Goal: Task Accomplishment & Management: Complete application form

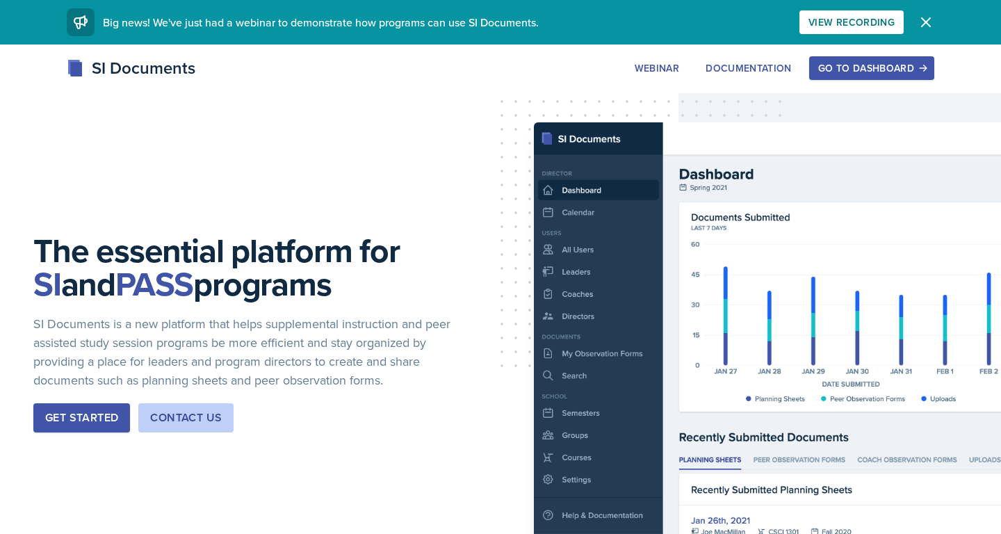
click at [878, 67] on div "Go to Dashboard" at bounding box center [872, 68] width 107 height 11
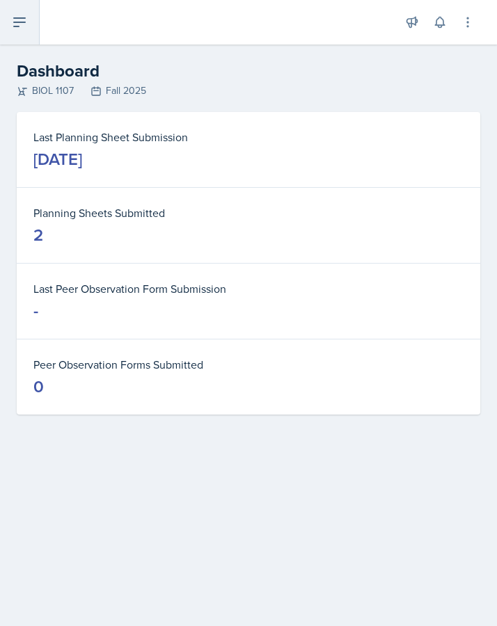
click at [24, 24] on icon at bounding box center [19, 22] width 17 height 17
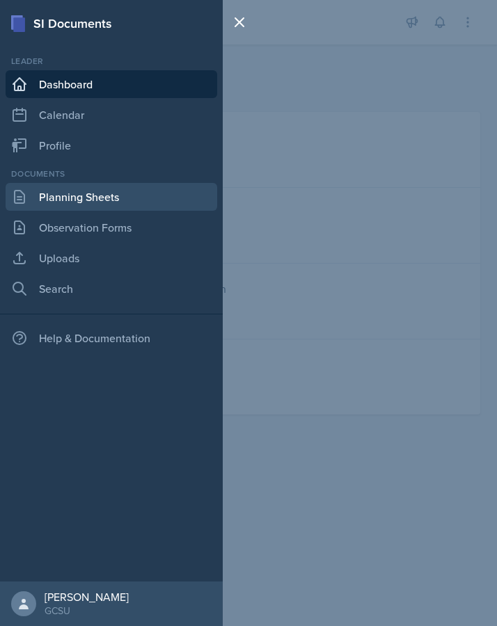
click at [70, 199] on link "Planning Sheets" at bounding box center [111, 197] width 211 height 28
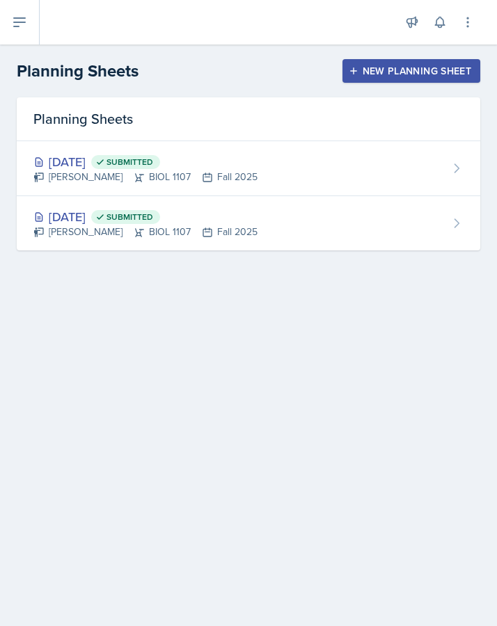
click at [369, 77] on div "New Planning Sheet" at bounding box center [411, 70] width 120 height 11
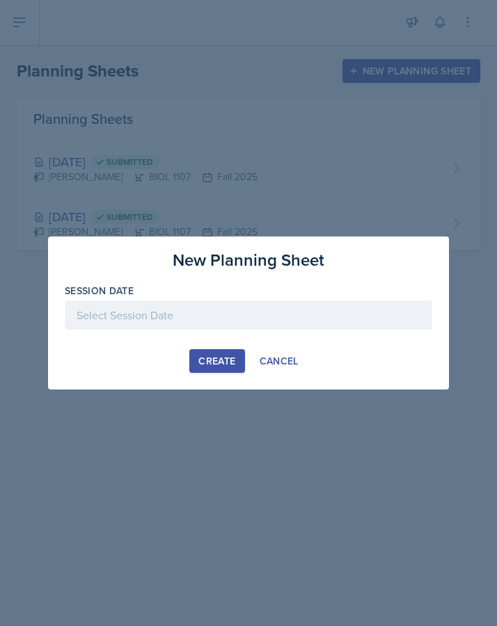
click at [209, 314] on div at bounding box center [248, 314] width 367 height 29
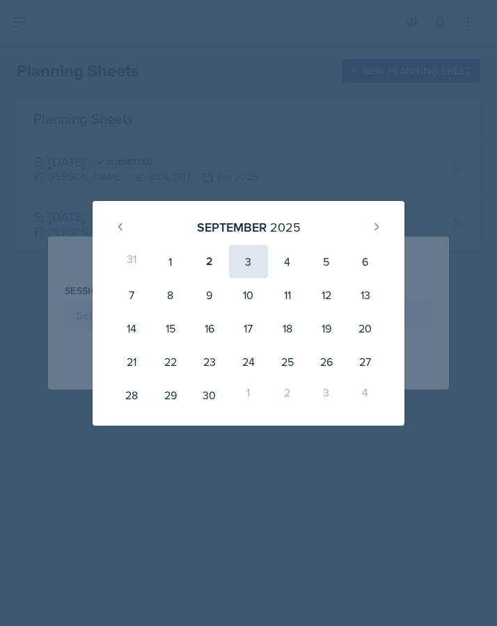
click at [239, 260] on div "3" at bounding box center [248, 261] width 39 height 33
type input "[DATE]"
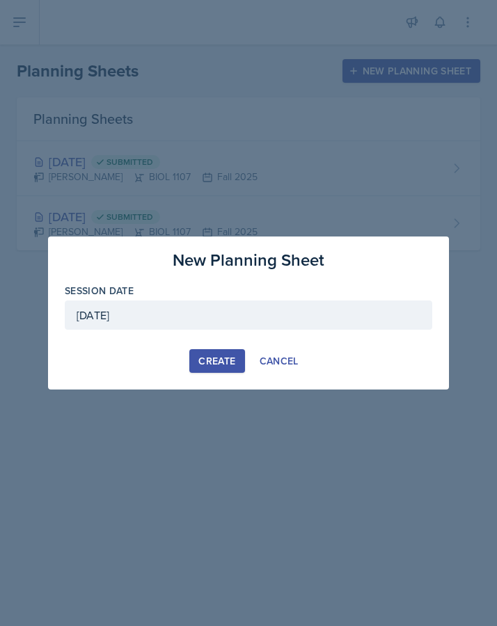
click at [211, 362] on div "Create" at bounding box center [216, 360] width 37 height 11
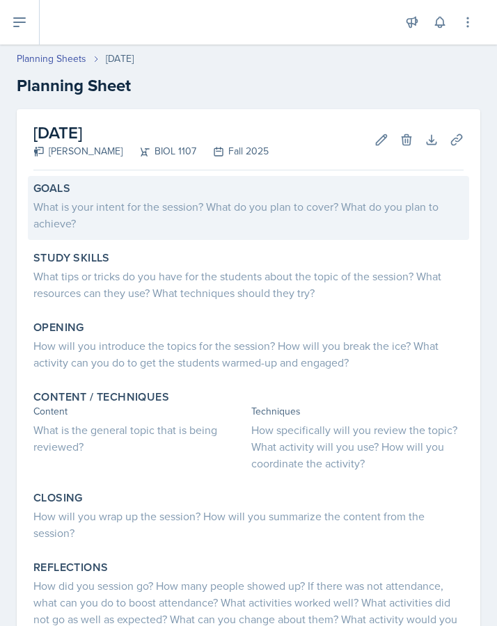
click at [124, 223] on div "What is your intent for the session? What do you plan to cover? What do you pla…" at bounding box center [248, 214] width 430 height 33
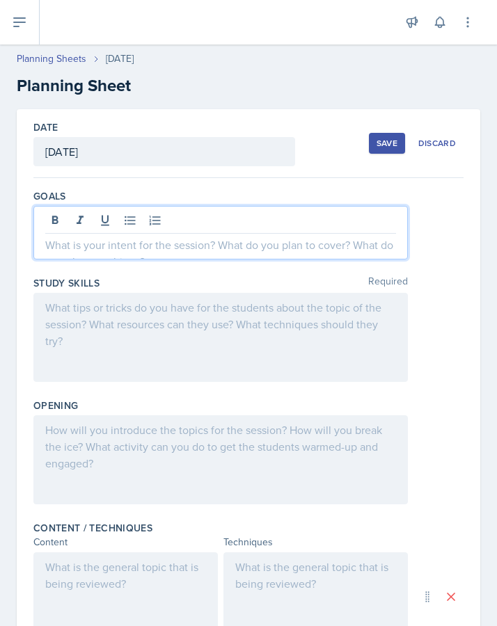
click at [121, 218] on div at bounding box center [220, 233] width 374 height 54
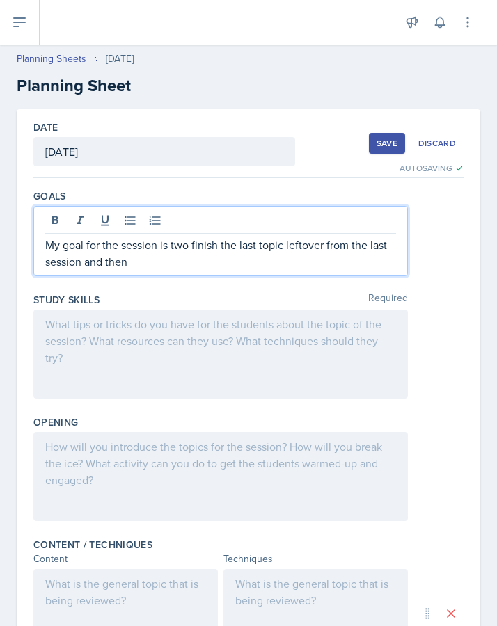
click at [184, 242] on p "My goal for the session is two finish the last topic leftover from the last ses…" at bounding box center [220, 252] width 351 height 33
click at [238, 247] on p "My goal for the session is two finish the last topic leftover from the last ses…" at bounding box center [220, 252] width 351 height 33
click at [235, 257] on p "My goal for the session is two finish the last topic leftover from the last ses…" at bounding box center [220, 252] width 351 height 33
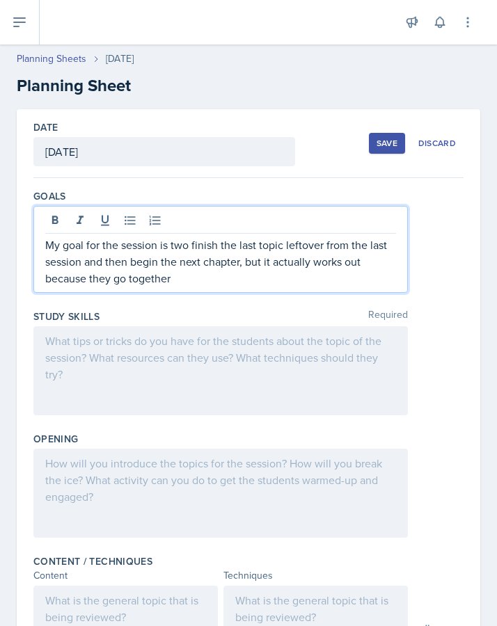
click at [111, 280] on p "My goal for the session is two finish the last topic leftover from the last ses…" at bounding box center [220, 261] width 351 height 50
click at [206, 280] on p "My goal for the session is two finish the last topic leftover from the last ses…" at bounding box center [220, 261] width 351 height 50
click at [248, 249] on p "My goal for the session is two finish the last topic leftover from the last ses…" at bounding box center [220, 261] width 351 height 50
click at [266, 273] on p "My goal for the session is two finish the last topic leftover from the last ses…" at bounding box center [220, 261] width 351 height 50
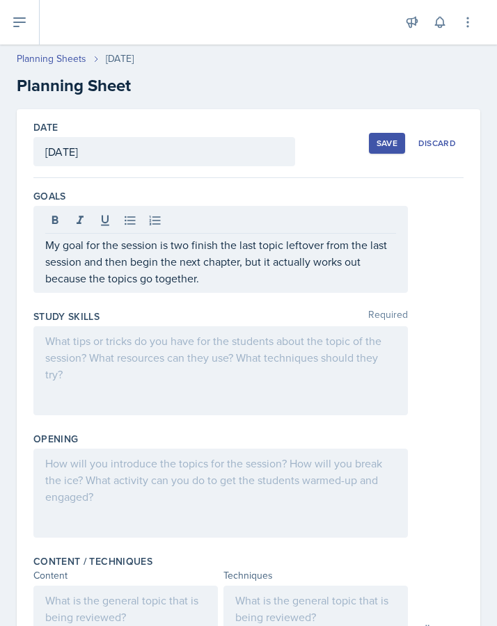
click at [248, 360] on div at bounding box center [220, 370] width 374 height 89
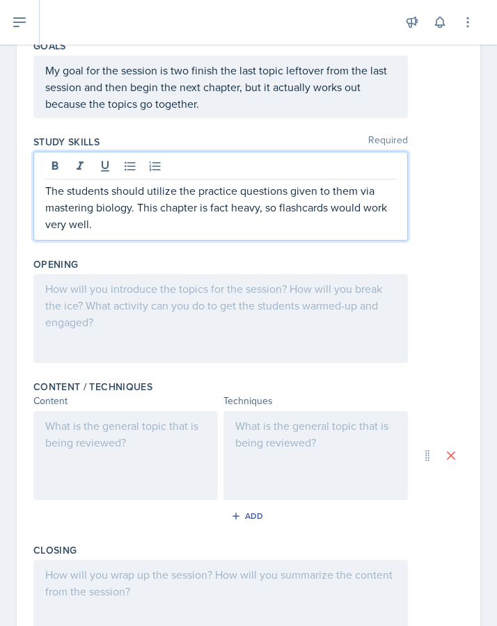
scroll to position [154, 0]
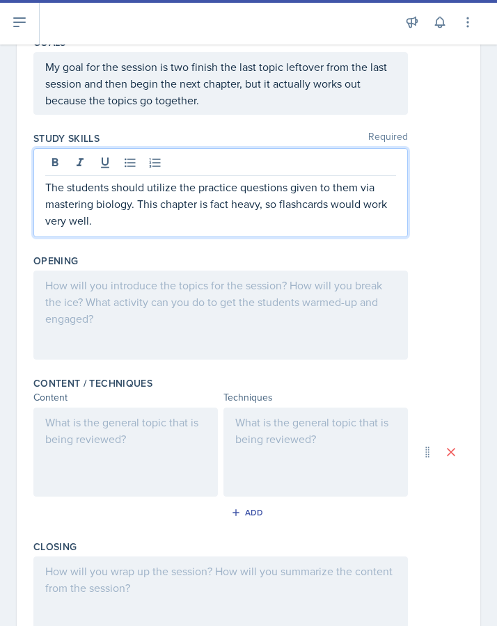
click at [278, 320] on div at bounding box center [220, 315] width 374 height 89
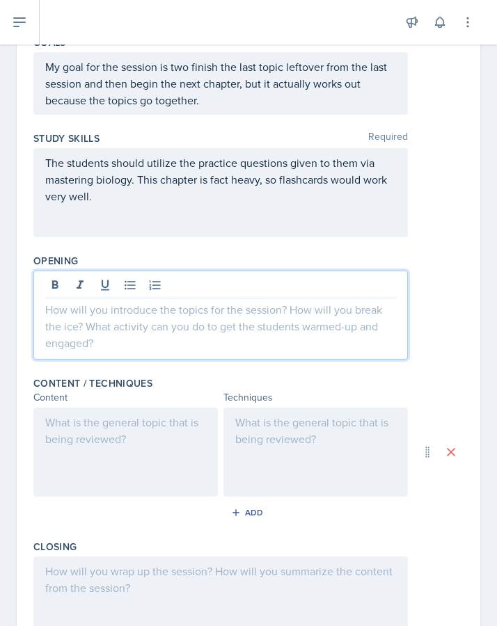
scroll to position [178, 0]
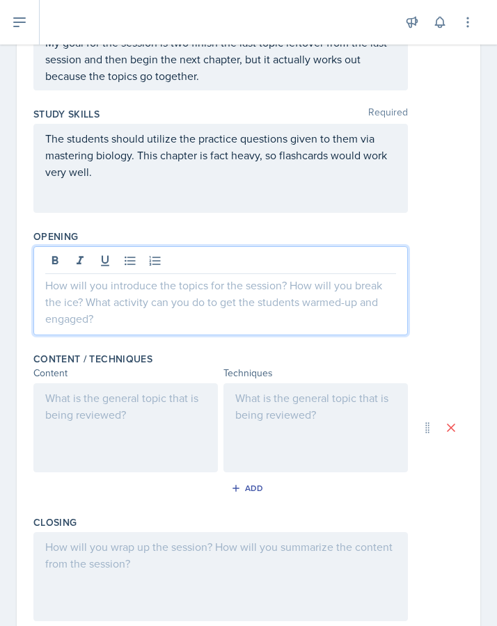
click at [263, 297] on div at bounding box center [220, 290] width 374 height 89
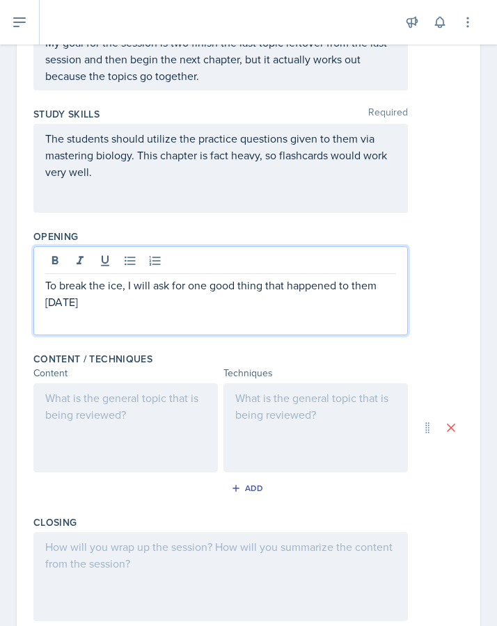
click at [172, 286] on p "To break the ice, I will ask for one good thing that happened to them [DATE]" at bounding box center [220, 293] width 351 height 33
click at [243, 293] on p "To break the ice, I will ask the students for their name, for one good thing th…" at bounding box center [220, 293] width 351 height 33
click at [324, 290] on p "To break the ice, I will ask the students for their name, for one good thing th…" at bounding box center [220, 293] width 351 height 33
click at [314, 287] on p "To break the ice, I will ask the students for their name, one good thing that h…" at bounding box center [220, 293] width 351 height 33
click at [188, 303] on p "To break the ice, I will ask the students for their name, one good thing that h…" at bounding box center [220, 293] width 351 height 33
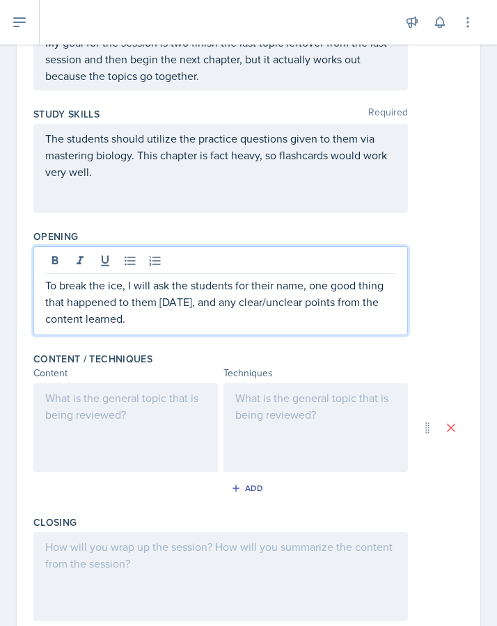
click at [166, 479] on div "Add" at bounding box center [248, 491] width 430 height 26
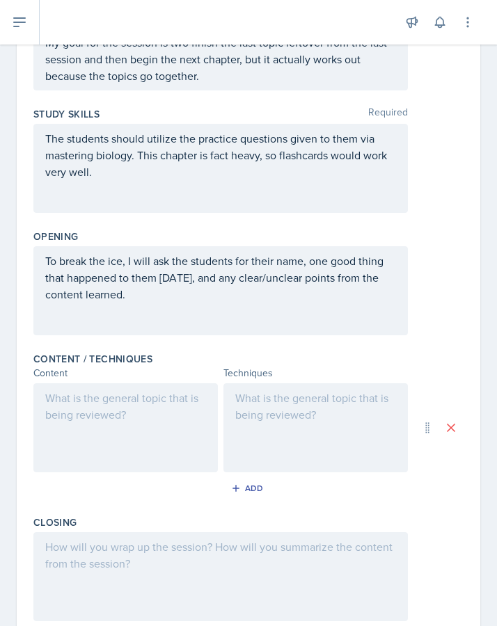
click at [140, 448] on div at bounding box center [125, 427] width 184 height 89
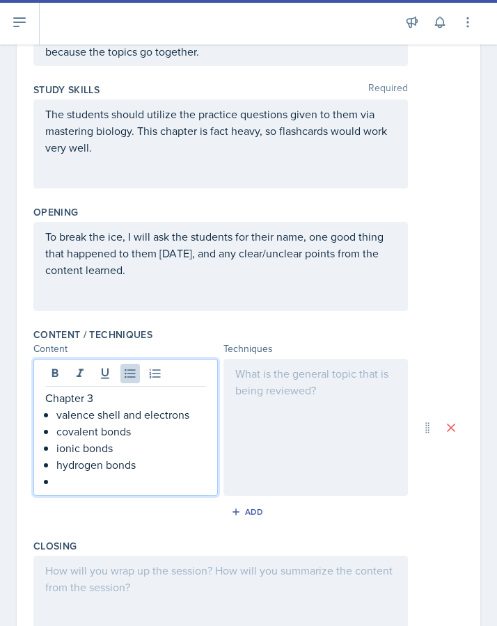
click at [149, 433] on p "covalent bonds" at bounding box center [131, 431] width 150 height 17
click at [104, 476] on p at bounding box center [131, 481] width 150 height 17
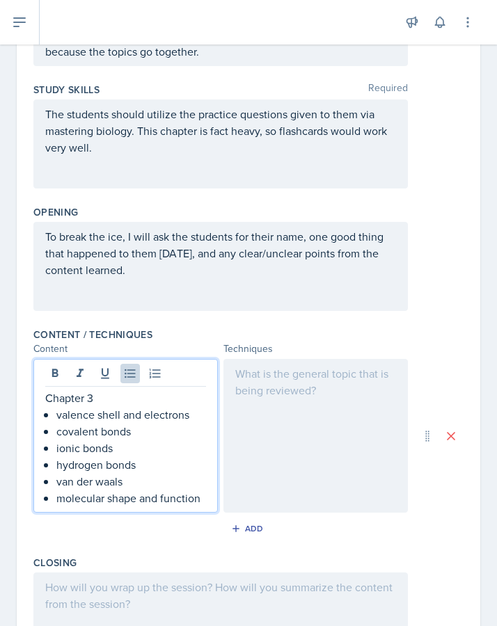
click at [141, 427] on p "covalent bonds" at bounding box center [131, 431] width 150 height 17
click at [204, 419] on p "valence shell and electrons" at bounding box center [131, 414] width 150 height 17
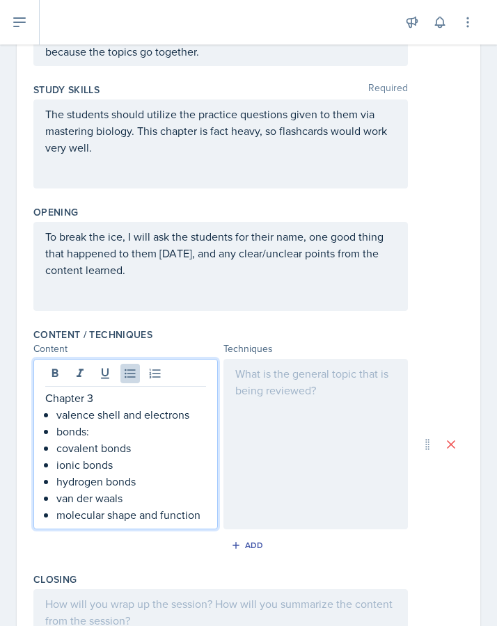
click at [58, 433] on p "bonds:" at bounding box center [131, 431] width 150 height 17
click at [60, 451] on p "covalent bonds" at bounding box center [131, 448] width 150 height 17
click at [181, 439] on p "chemical bonds:" at bounding box center [131, 431] width 150 height 17
click at [56, 436] on div "Chapter 3 valence shell and electrons chemical bonds: covalent bonds ionic bond…" at bounding box center [125, 456] width 161 height 134
click at [57, 449] on p "covalent bonds" at bounding box center [131, 448] width 150 height 17
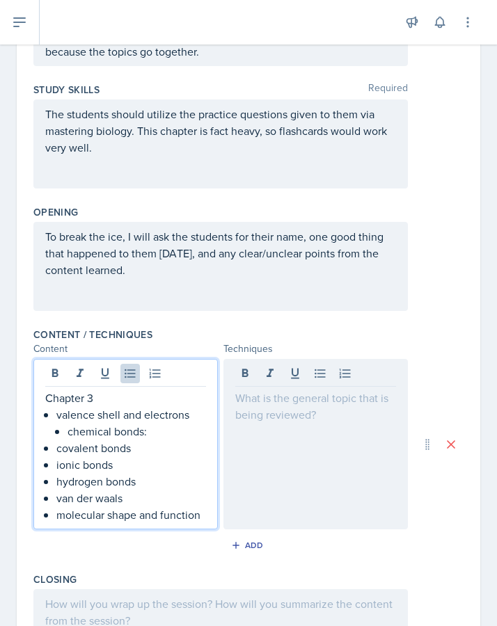
click at [56, 462] on div "Chapter 3 valence shell and electrons chemical bonds: covalent bonds ionic bond…" at bounding box center [125, 456] width 161 height 134
click at [56, 451] on p "covalent bonds" at bounding box center [131, 448] width 150 height 17
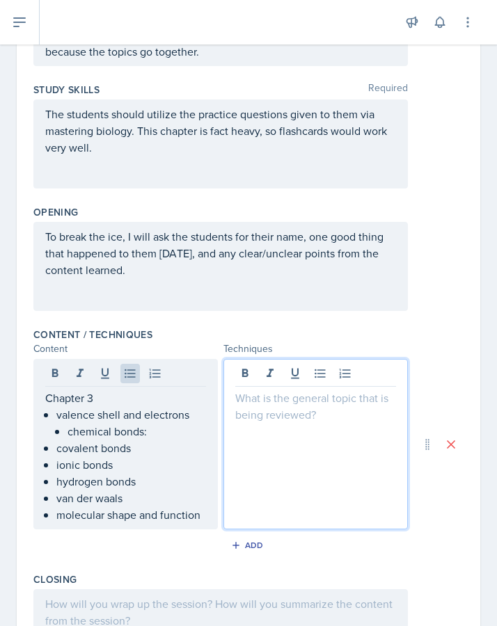
click at [64, 449] on p "covalent bonds" at bounding box center [131, 448] width 150 height 17
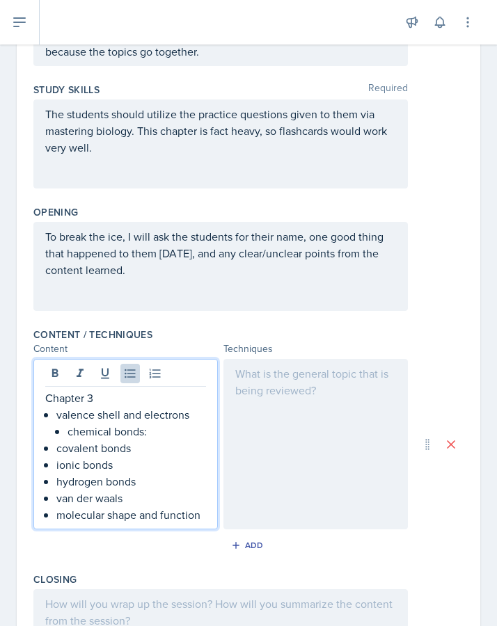
click at [58, 449] on p "covalent bonds" at bounding box center [131, 448] width 150 height 17
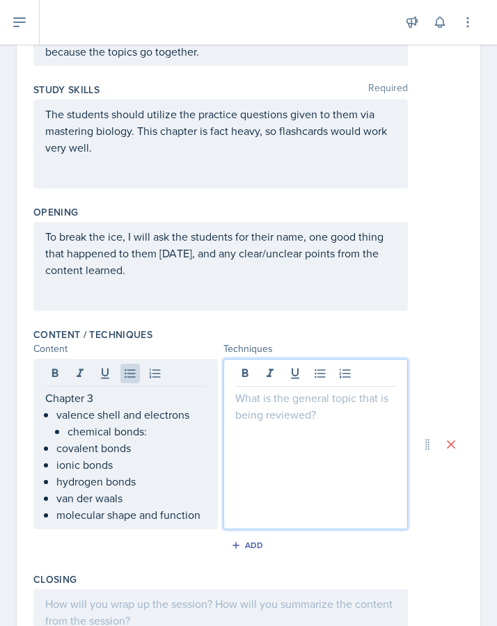
click at [58, 449] on p "covalent bonds" at bounding box center [131, 448] width 150 height 17
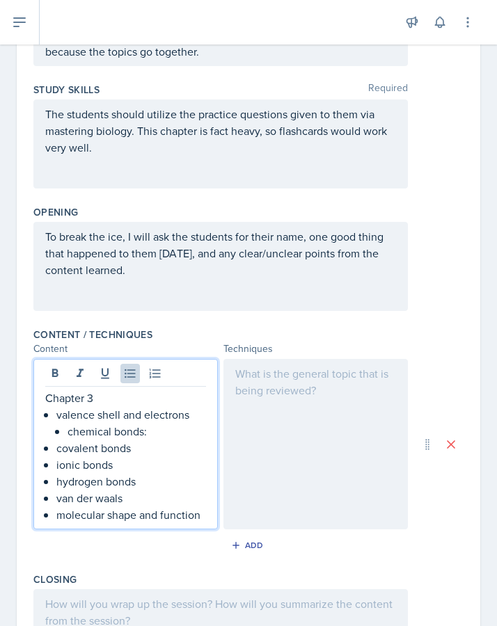
click at [52, 450] on div "Chapter 3 valence shell and electrons chemical bonds: covalent bonds ionic bond…" at bounding box center [125, 456] width 161 height 134
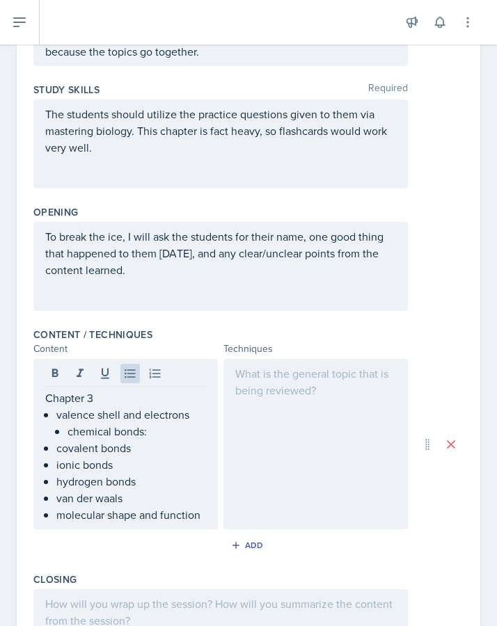
click at [42, 449] on div "Chapter 3 valence shell and electrons chemical bonds: covalent bonds ionic bond…" at bounding box center [125, 444] width 184 height 170
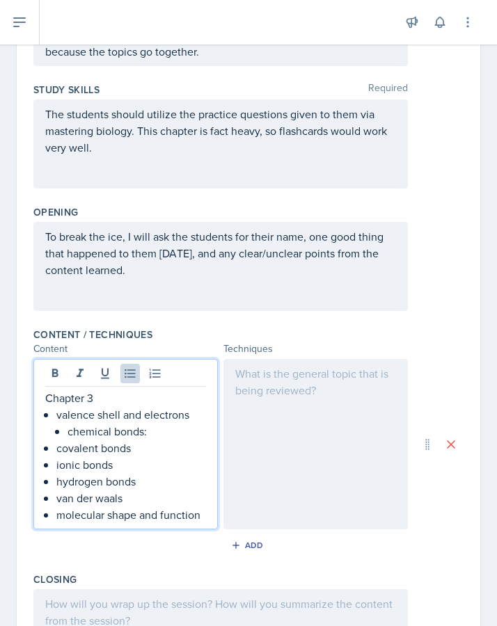
scroll to position [227, 0]
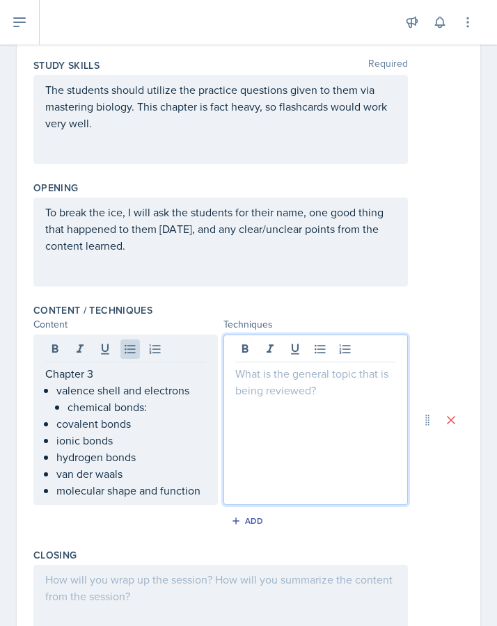
click at [92, 444] on p "ionic bonds" at bounding box center [131, 440] width 150 height 17
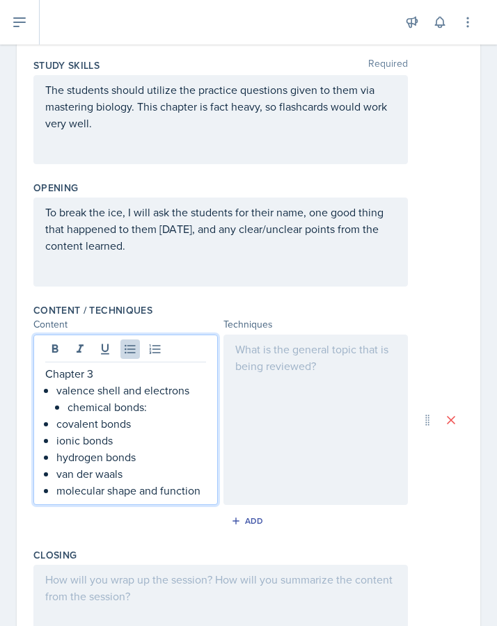
click at [133, 423] on p "covalent bonds" at bounding box center [131, 423] width 150 height 17
click at [68, 410] on p "chemical bonds:" at bounding box center [136, 406] width 138 height 17
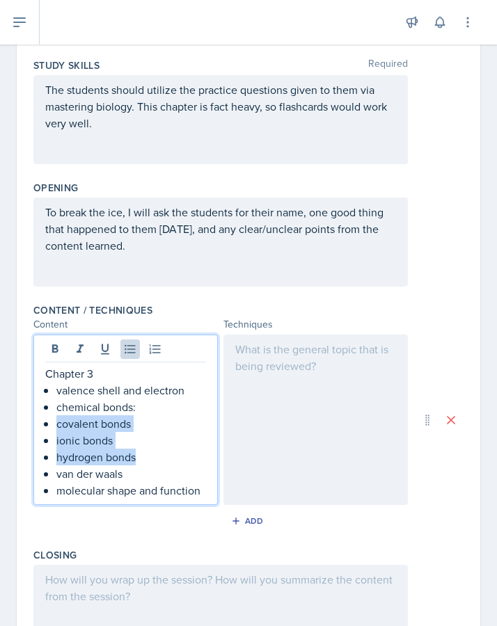
drag, startPoint x: 142, startPoint y: 456, endPoint x: 57, endPoint y: 423, distance: 90.9
click at [58, 423] on ul "covalent bonds ionic bonds hydrogen bonds van der waals molecular shape and fun…" at bounding box center [131, 456] width 150 height 83
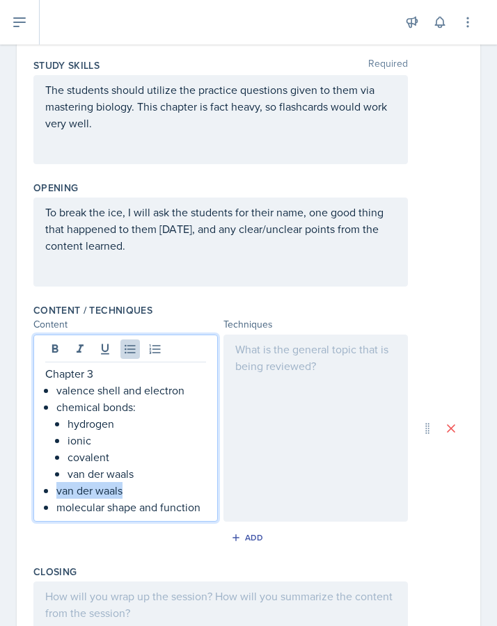
drag, startPoint x: 129, startPoint y: 490, endPoint x: 20, endPoint y: 490, distance: 109.2
click at [20, 490] on div "Date [DATE] [DATE] 31 1 2 3 4 5 6 7 8 9 10 11 12 13 14 15 16 17 18 19 20 21 22 …" at bounding box center [248, 348] width 463 height 933
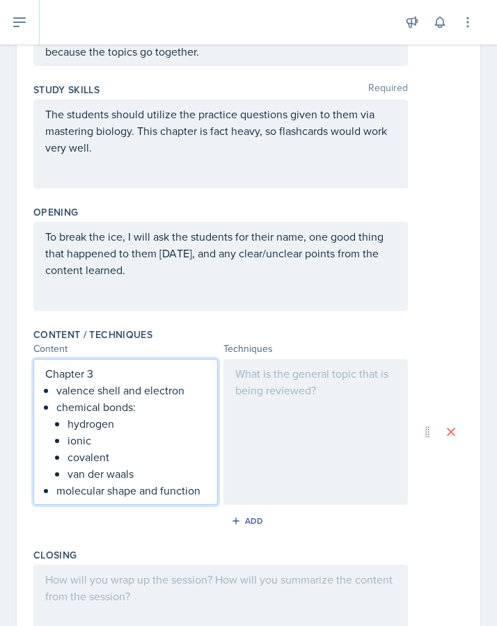
click at [135, 492] on p "molecular shape and function" at bounding box center [131, 490] width 150 height 17
click at [204, 492] on p "molecular shape and function" at bounding box center [131, 490] width 150 height 17
click at [182, 394] on p "valence shell and electron" at bounding box center [131, 390] width 150 height 17
click at [214, 253] on p "To break the ice, I will ask the students for their name, one good thing that h…" at bounding box center [220, 253] width 351 height 50
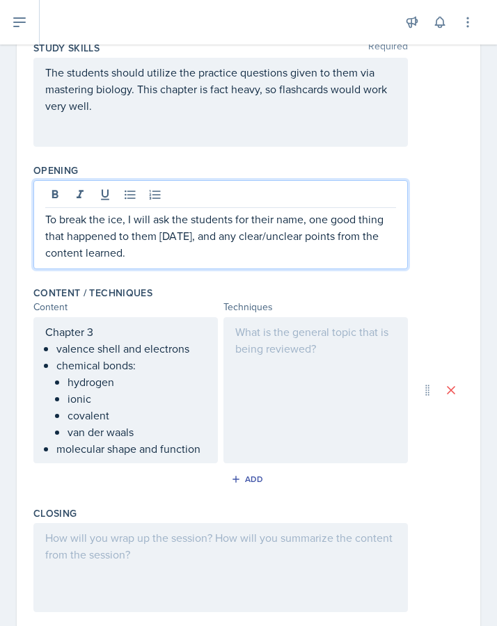
click at [305, 346] on div at bounding box center [315, 390] width 184 height 146
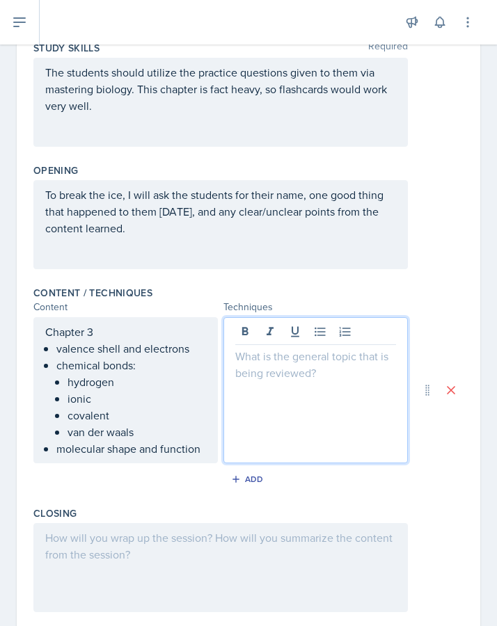
scroll to position [268, 0]
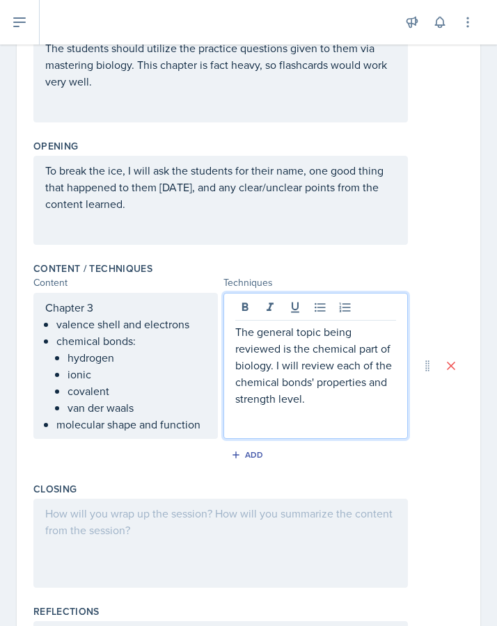
click at [313, 397] on p "The general topic being reviewed is the chemical part of biology. I will review…" at bounding box center [315, 364] width 161 height 83
drag, startPoint x: 388, startPoint y: 380, endPoint x: 367, endPoint y: 380, distance: 21.6
click at [367, 380] on p "The general topic being reviewed is the chemical part of biology. I will review…" at bounding box center [315, 364] width 161 height 83
click at [296, 400] on p "The general topic being reviewed is the chemical part of biology. I will review…" at bounding box center [315, 364] width 161 height 83
click at [312, 400] on p "The general topic being reviewed is the chemical part of biology. I will review…" at bounding box center [315, 364] width 161 height 83
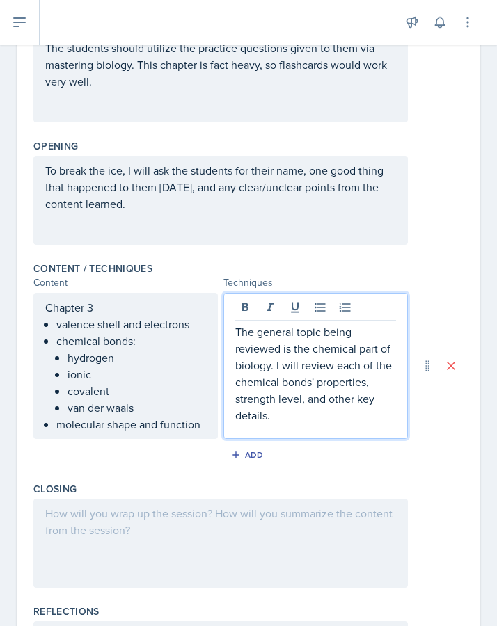
click at [352, 454] on div "Add" at bounding box center [248, 457] width 430 height 26
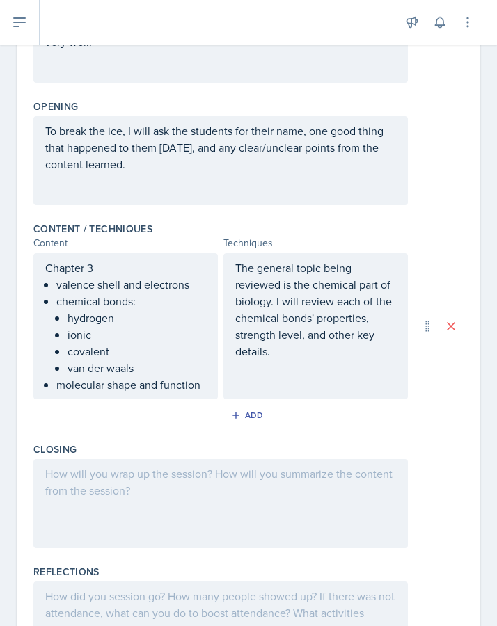
scroll to position [408, 0]
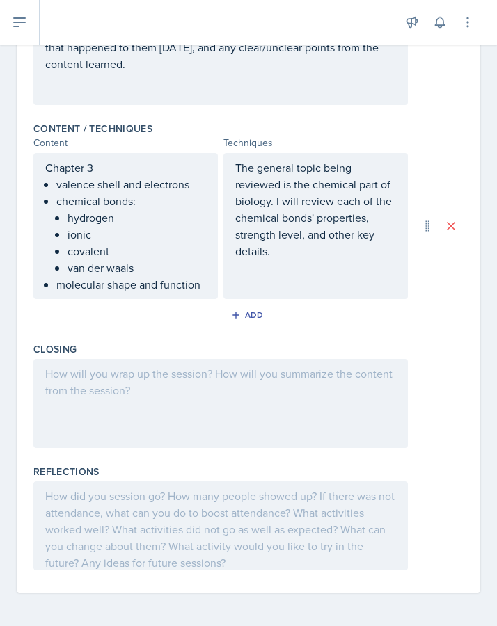
click at [297, 384] on div at bounding box center [220, 403] width 374 height 89
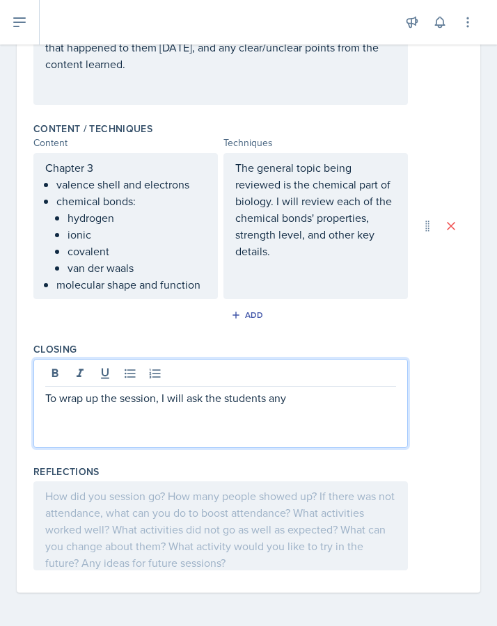
click at [316, 247] on p "The general topic being reviewed is the chemical part of biology. I will review…" at bounding box center [315, 209] width 161 height 100
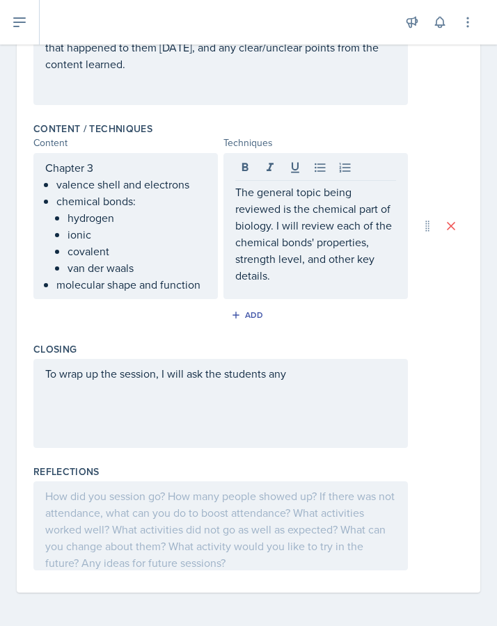
click at [392, 339] on div "Closing To wrap up the session, I will ask the students any" at bounding box center [248, 398] width 430 height 122
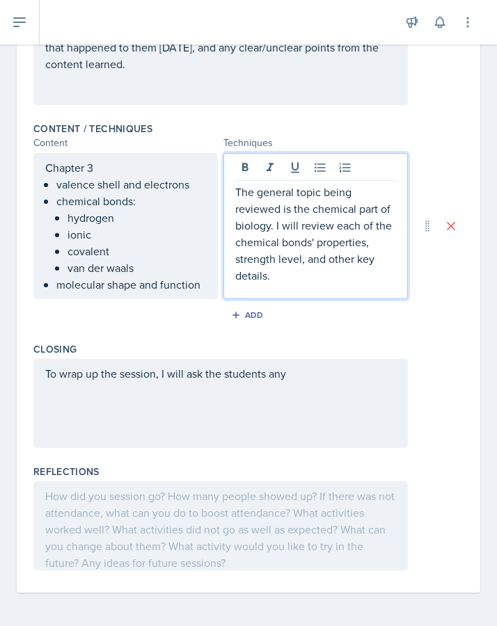
click at [314, 252] on p "The general topic being reviewed is the chemical part of biology. I will review…" at bounding box center [315, 234] width 161 height 100
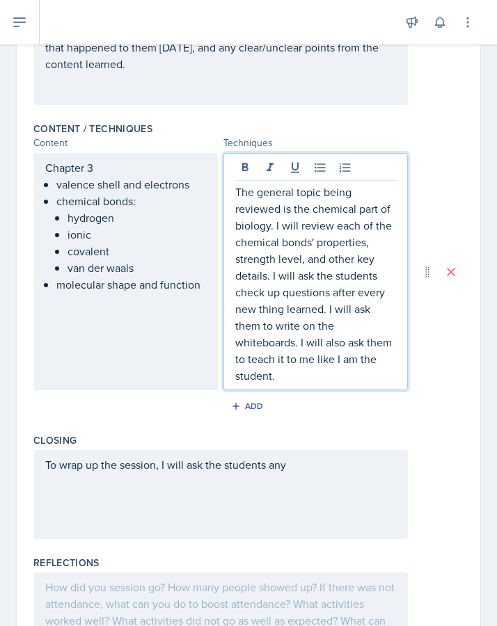
click at [411, 412] on div "Add" at bounding box center [248, 409] width 430 height 26
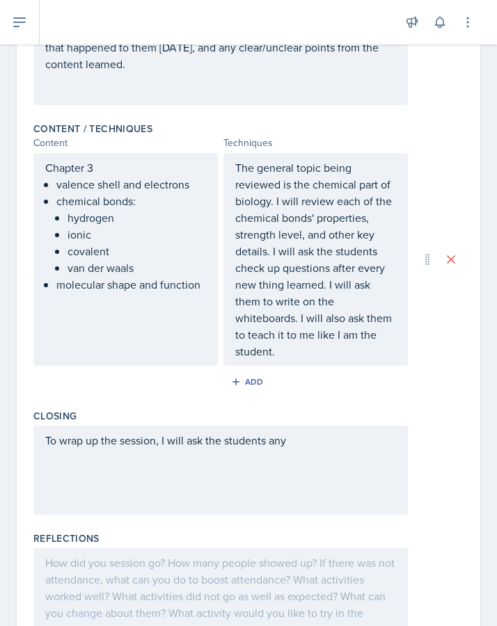
scroll to position [475, 0]
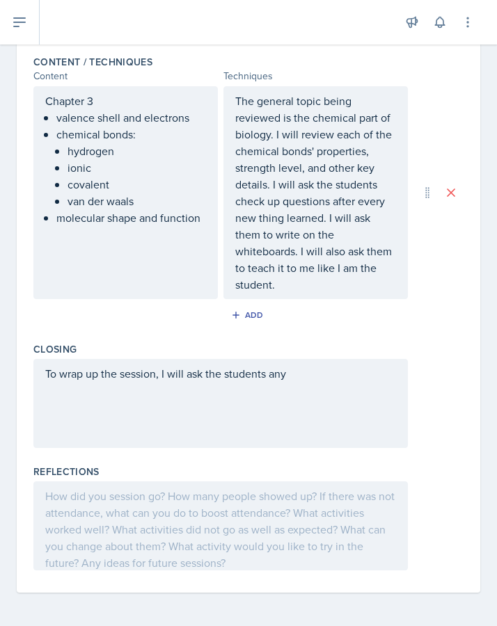
click at [337, 366] on div "To wrap up the session, I will ask the students any" at bounding box center [220, 403] width 374 height 89
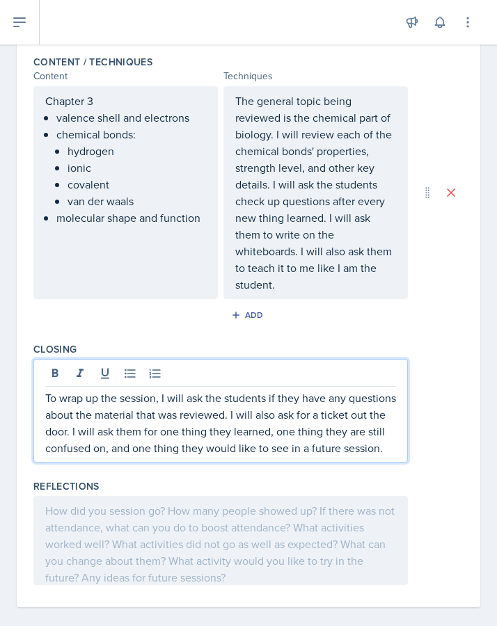
scroll to position [506, 0]
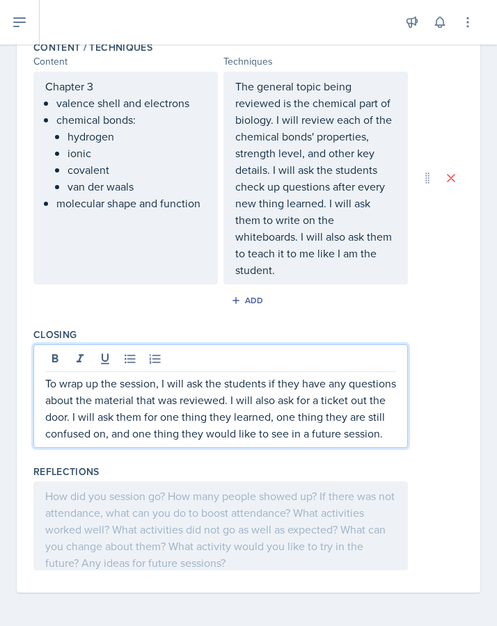
click at [243, 533] on div at bounding box center [220, 525] width 374 height 89
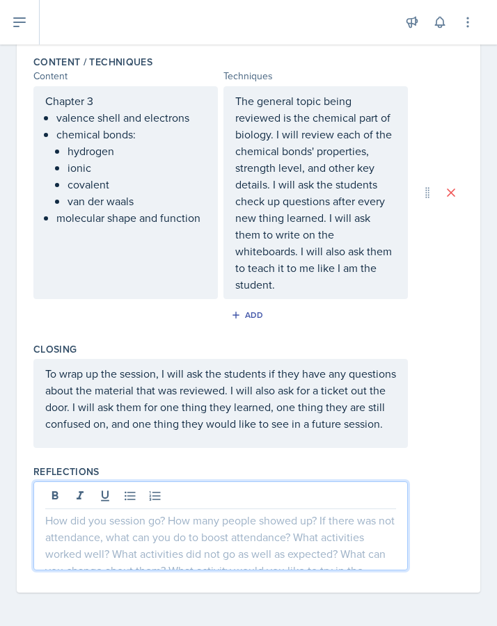
scroll to position [482, 0]
click at [446, 309] on div "Add" at bounding box center [248, 318] width 430 height 26
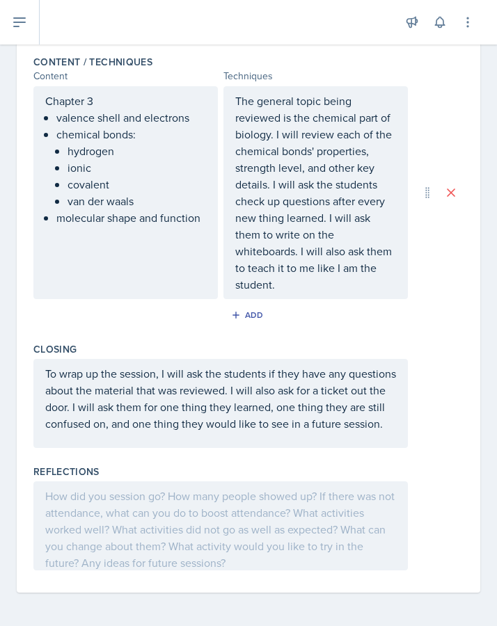
scroll to position [0, 0]
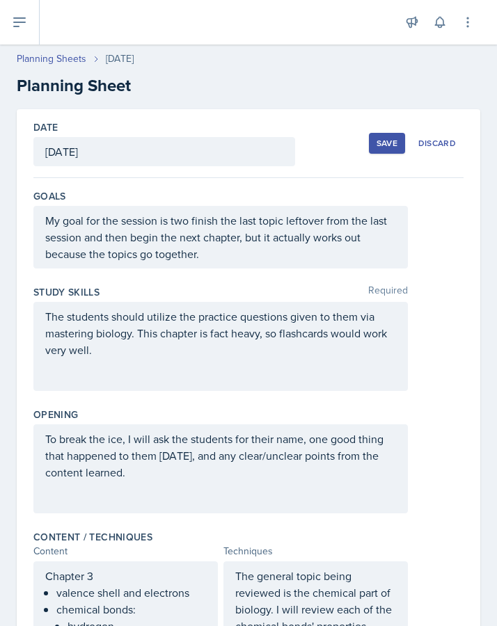
click at [387, 147] on div "Save" at bounding box center [386, 143] width 21 height 11
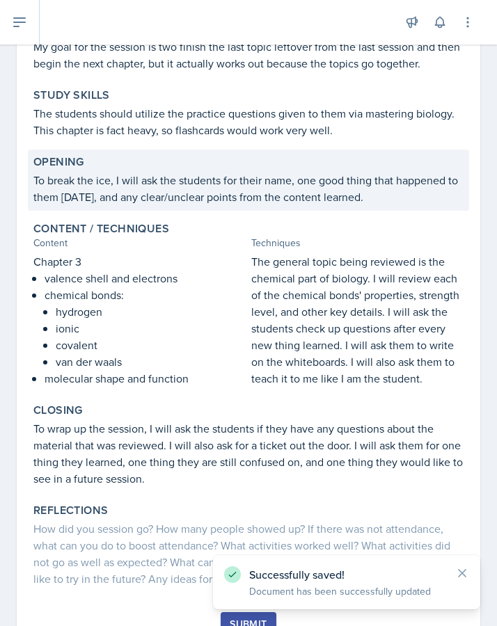
scroll to position [220, 0]
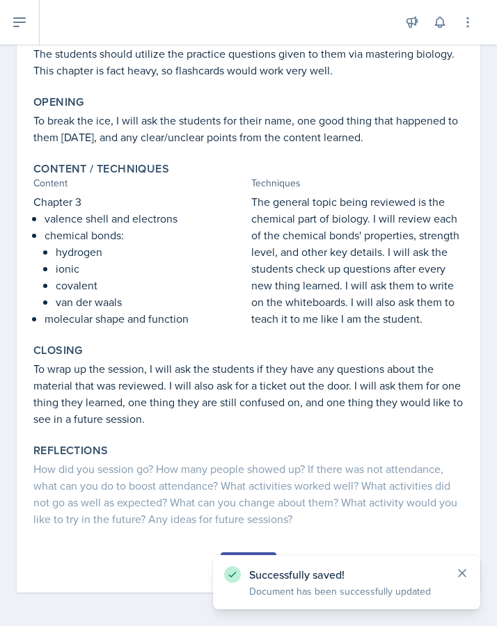
click at [461, 533] on icon at bounding box center [462, 573] width 14 height 14
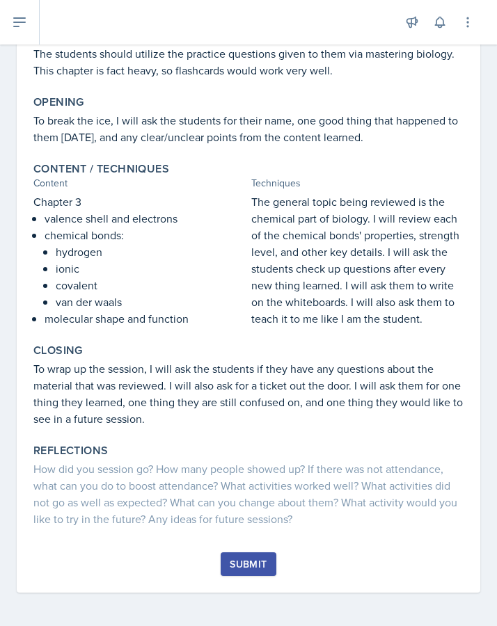
click at [261, 533] on div "Submit" at bounding box center [248, 563] width 37 height 11
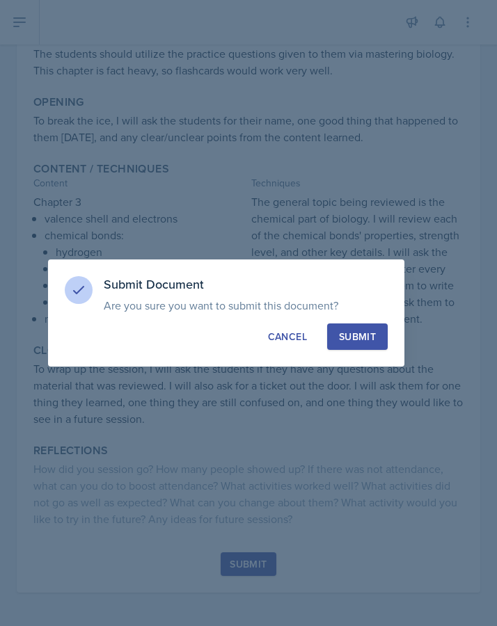
click at [355, 337] on div "Submit" at bounding box center [357, 337] width 37 height 14
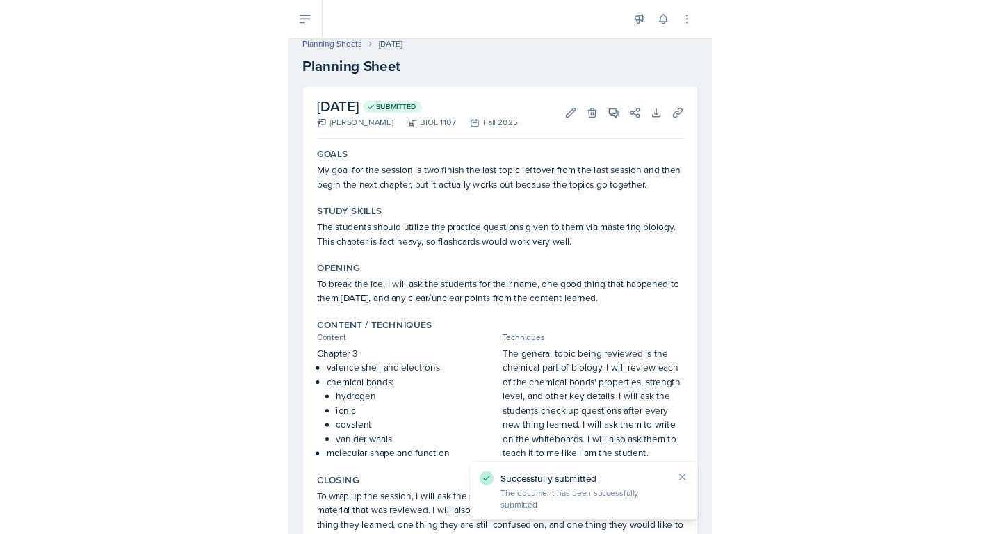
scroll to position [0, 0]
